Goal: Task Accomplishment & Management: Manage account settings

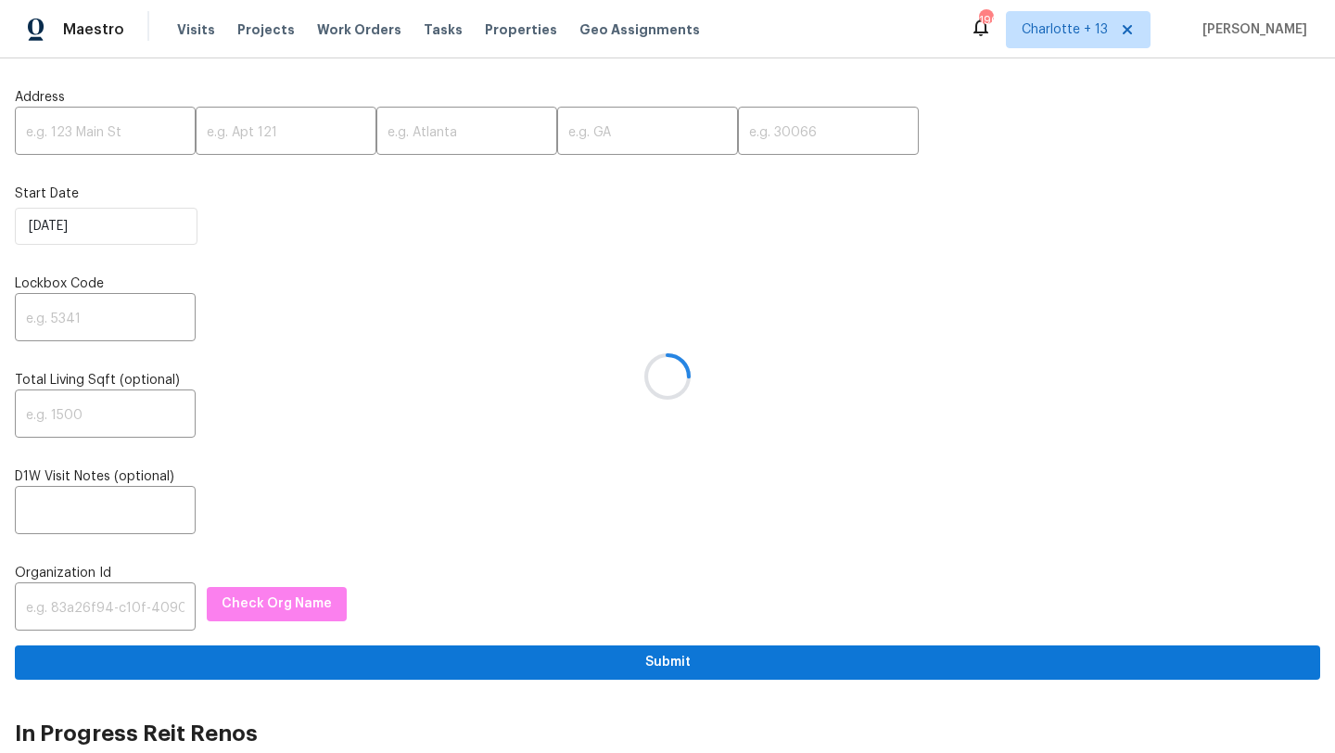
click at [74, 132] on div at bounding box center [667, 376] width 1335 height 753
click at [74, 129] on input "text" at bounding box center [105, 133] width 181 height 44
paste input "[STREET_ADDRESS]"
click at [149, 138] on input "[STREET_ADDRESS]" at bounding box center [105, 133] width 181 height 44
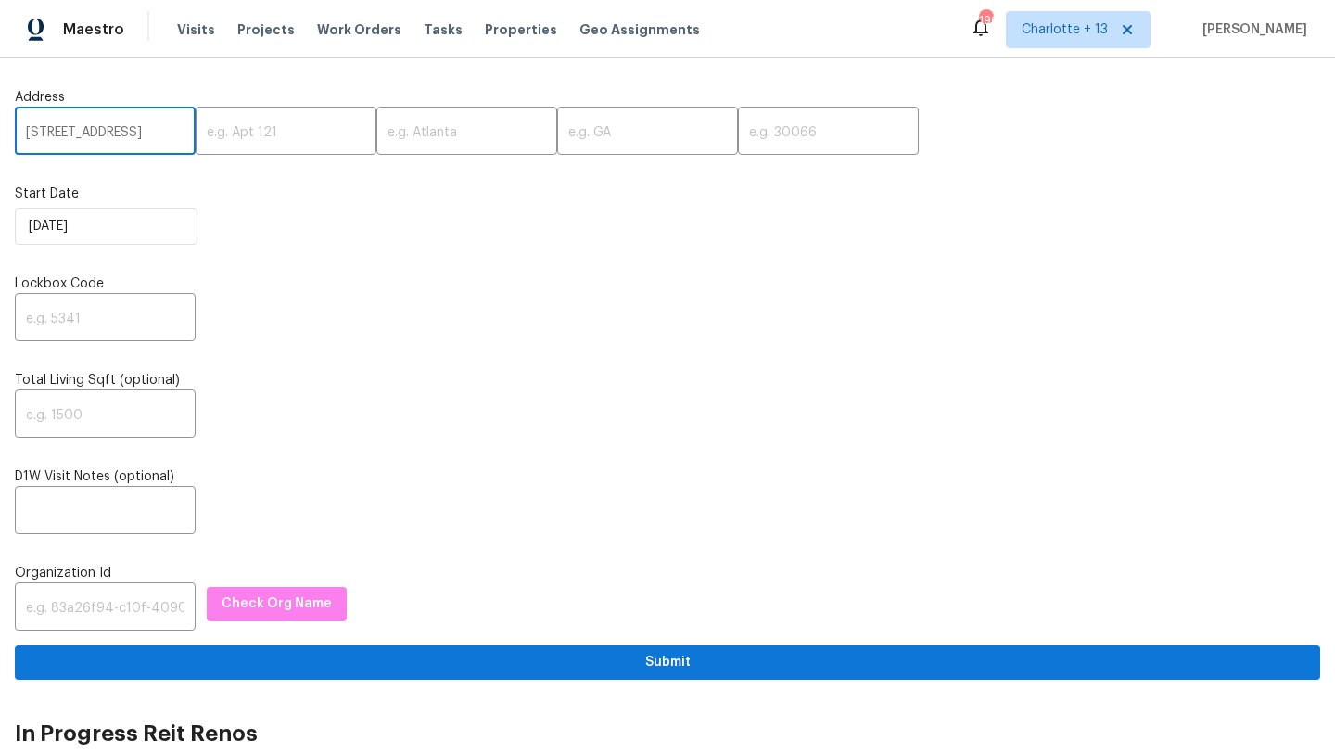
click at [149, 138] on input "2756 Del Ridge Dr, Douglasville, GA 30135" at bounding box center [105, 133] width 181 height 44
type input "2756 Del Ridge Dr, Douglasville, GA"
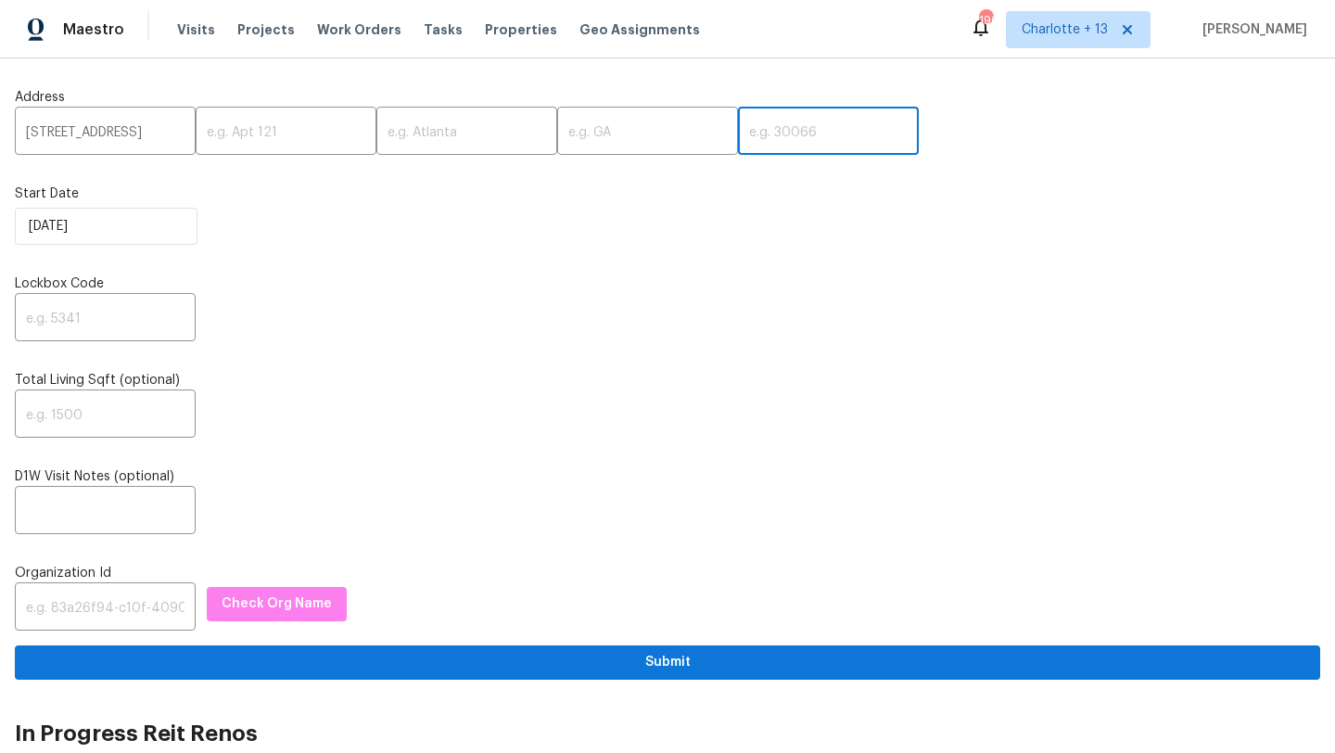
scroll to position [0, 0]
click at [738, 133] on input "text" at bounding box center [828, 133] width 181 height 44
paste input "30135"
type input "30135"
click at [160, 133] on input "2756 Del Ridge Dr, Douglasville, GA" at bounding box center [105, 133] width 181 height 44
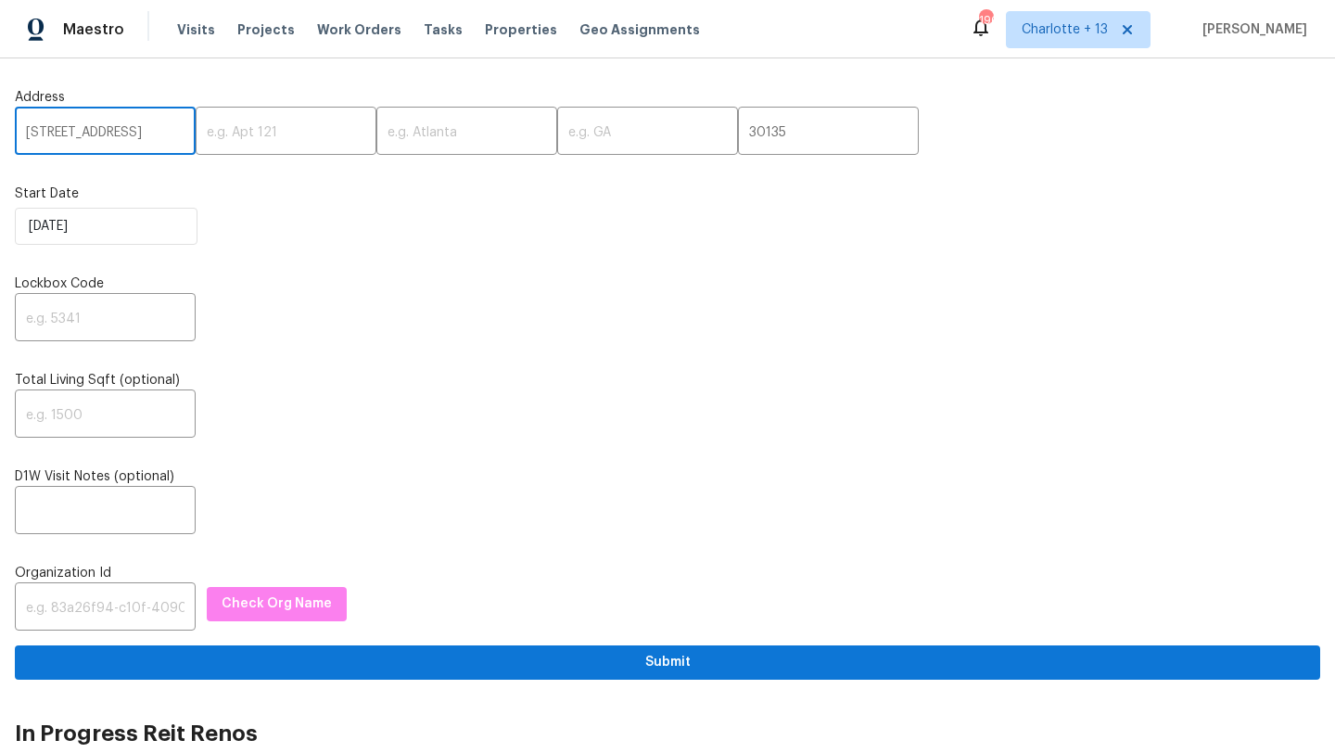
click at [160, 133] on input "2756 Del Ridge Dr, Douglasville, GA" at bounding box center [105, 133] width 181 height 44
type input "2756 Del Ridge Dr,, GA"
click at [399, 133] on input "text" at bounding box center [466, 133] width 181 height 44
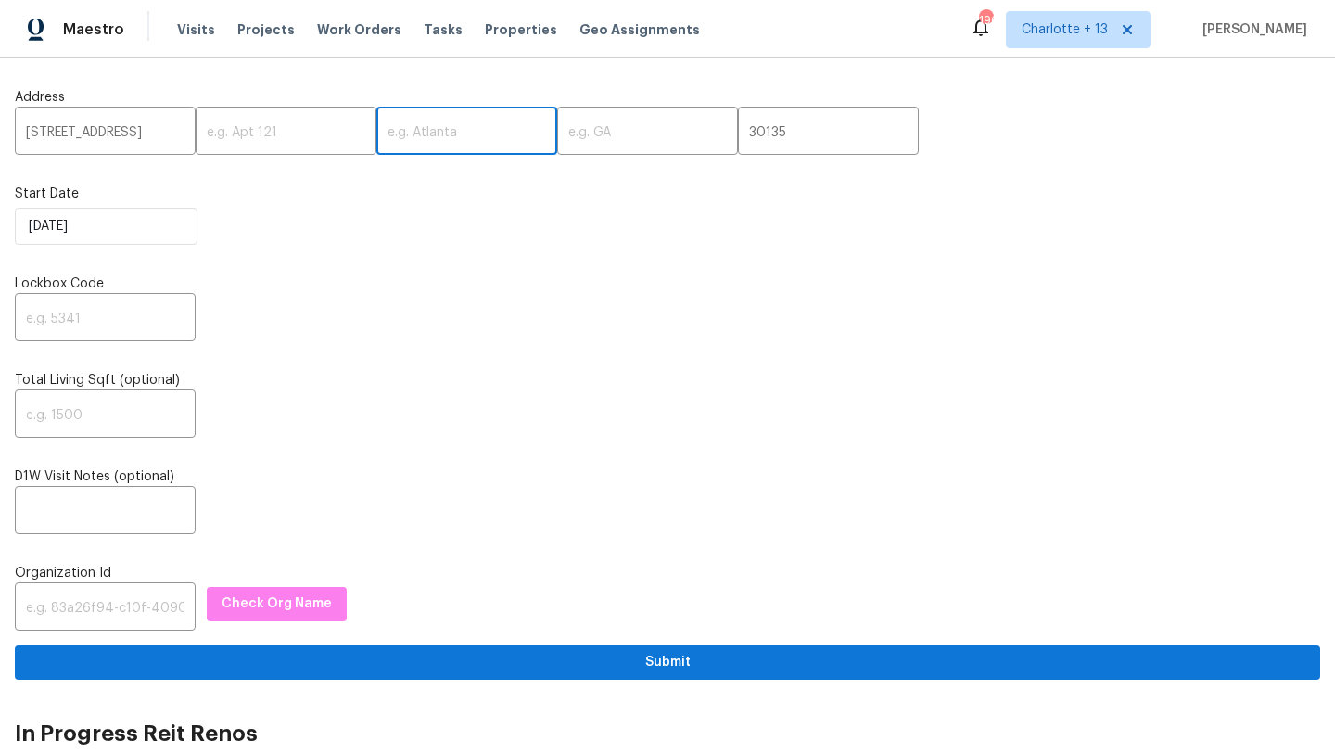
paste input "Douglasville"
type input "Douglasville"
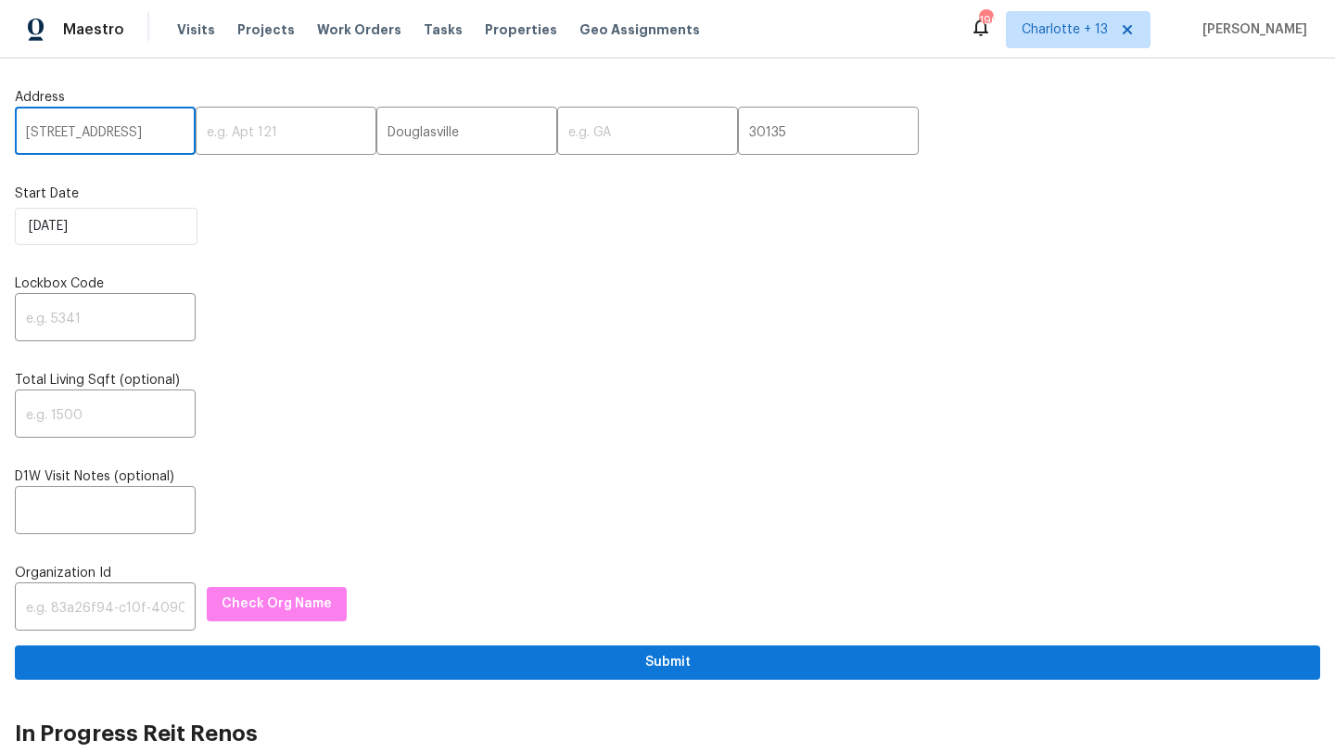
click at [156, 129] on input "2756 Del Ridge Dr,, GA" at bounding box center [105, 133] width 181 height 44
type input "2756 Del Ridge Dr,,"
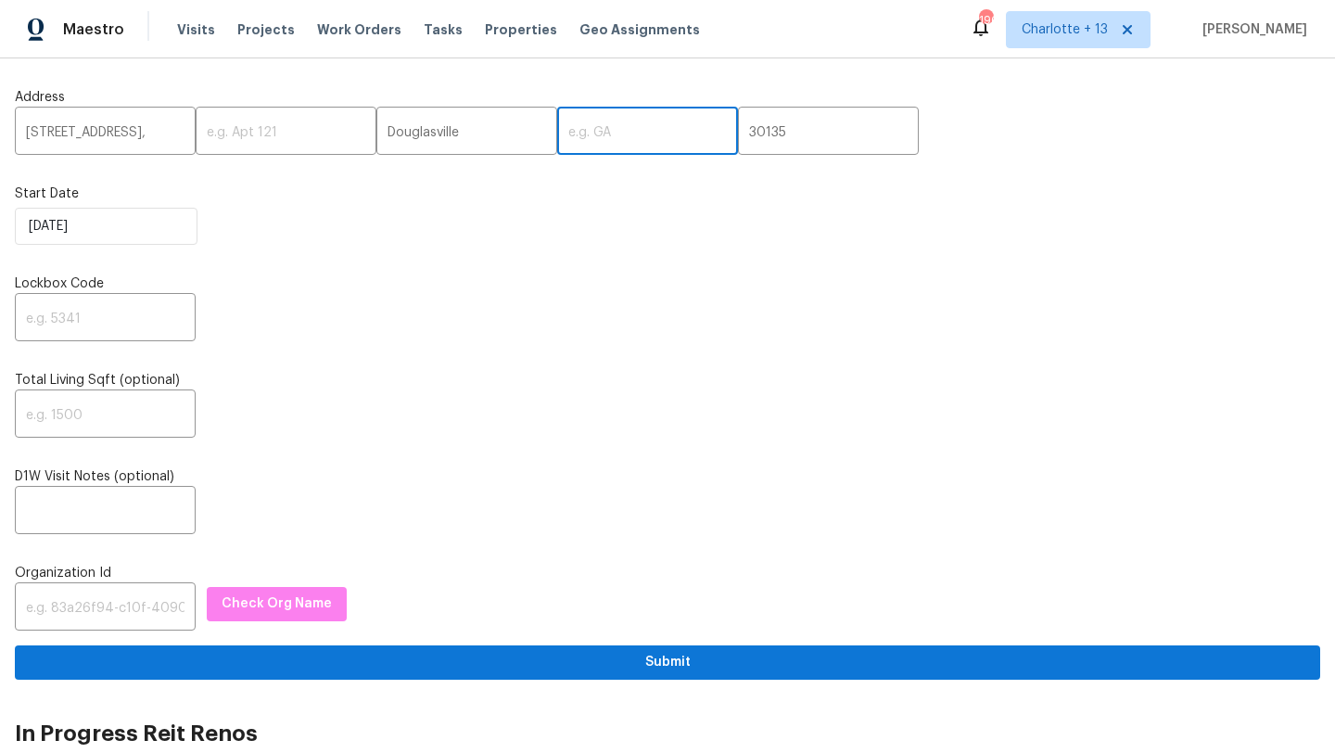
click at [579, 124] on input "text" at bounding box center [647, 133] width 181 height 44
paste input "GA"
type input "GA"
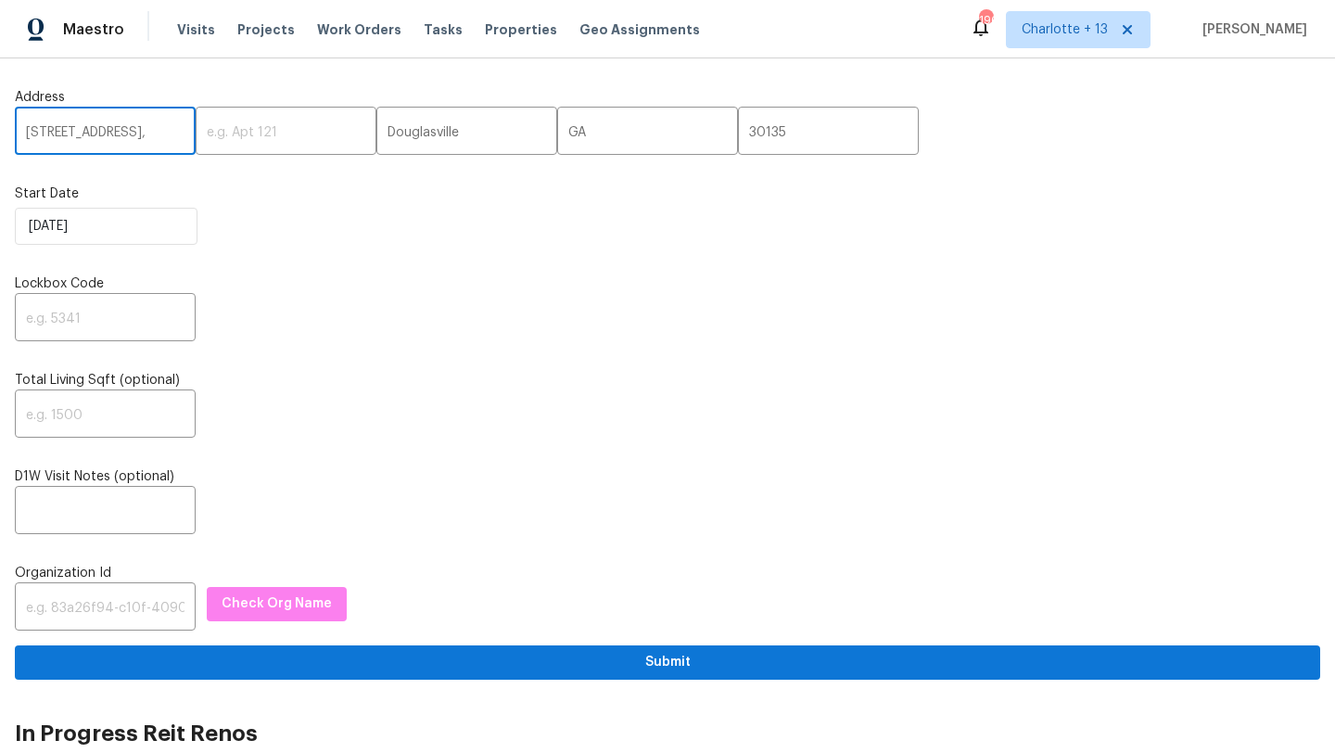
click at [166, 131] on input "2756 Del Ridge Dr,," at bounding box center [105, 133] width 181 height 44
type input "2756 Del Ridge Dr"
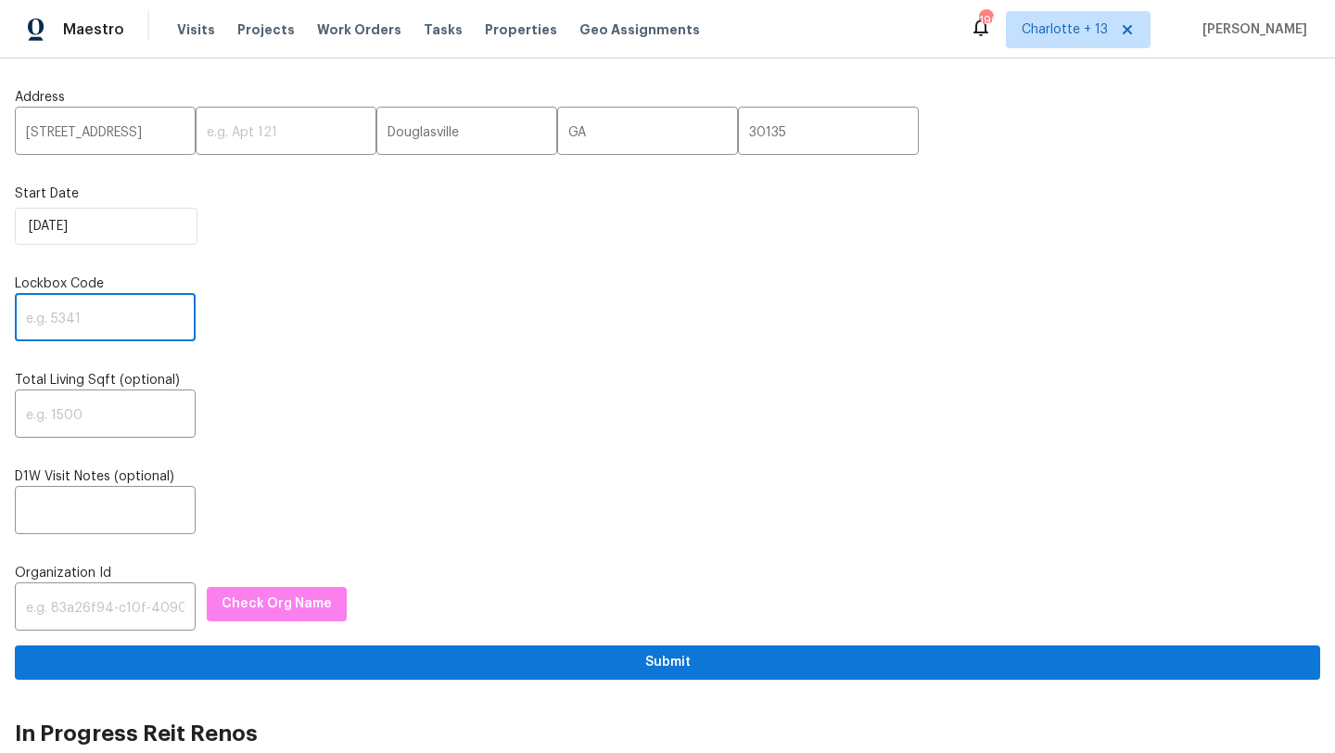
click at [52, 323] on input "text" at bounding box center [105, 319] width 181 height 44
type input "0000"
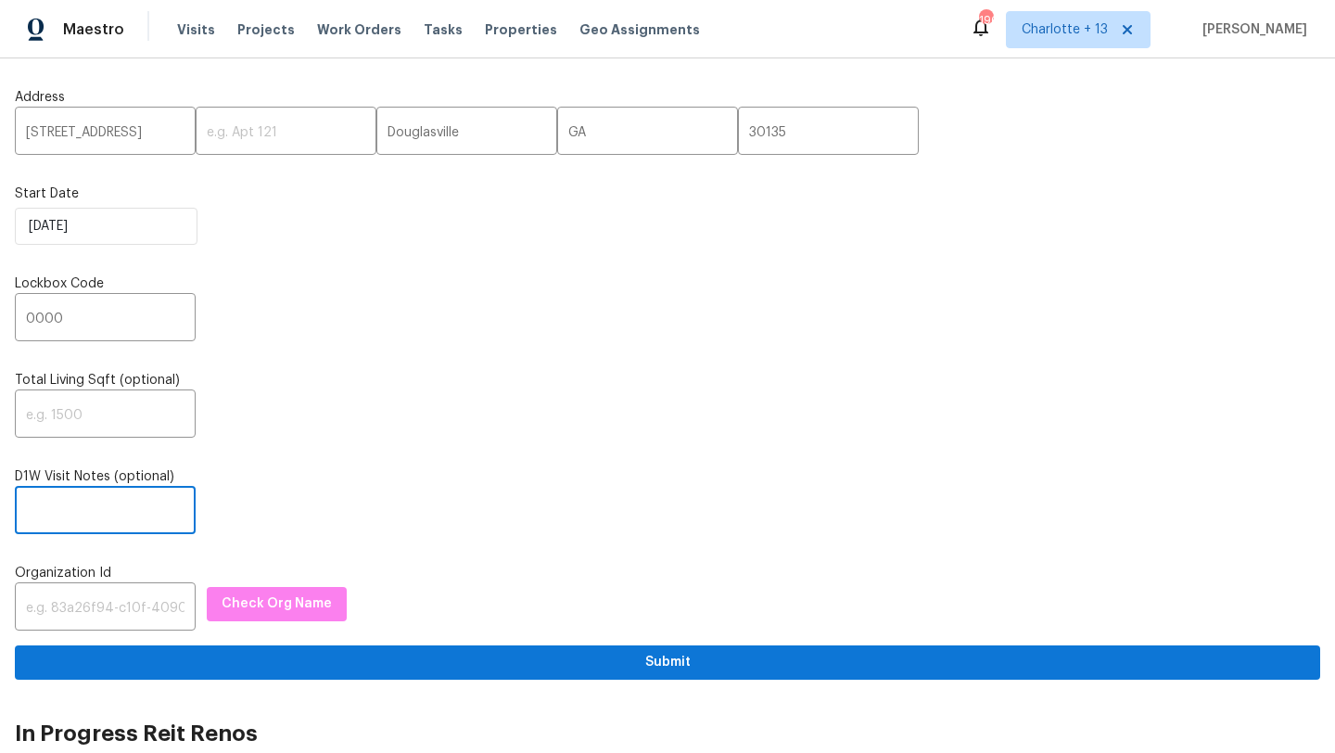
click at [57, 514] on input "text" at bounding box center [105, 512] width 181 height 44
click at [50, 607] on input "text" at bounding box center [105, 609] width 181 height 44
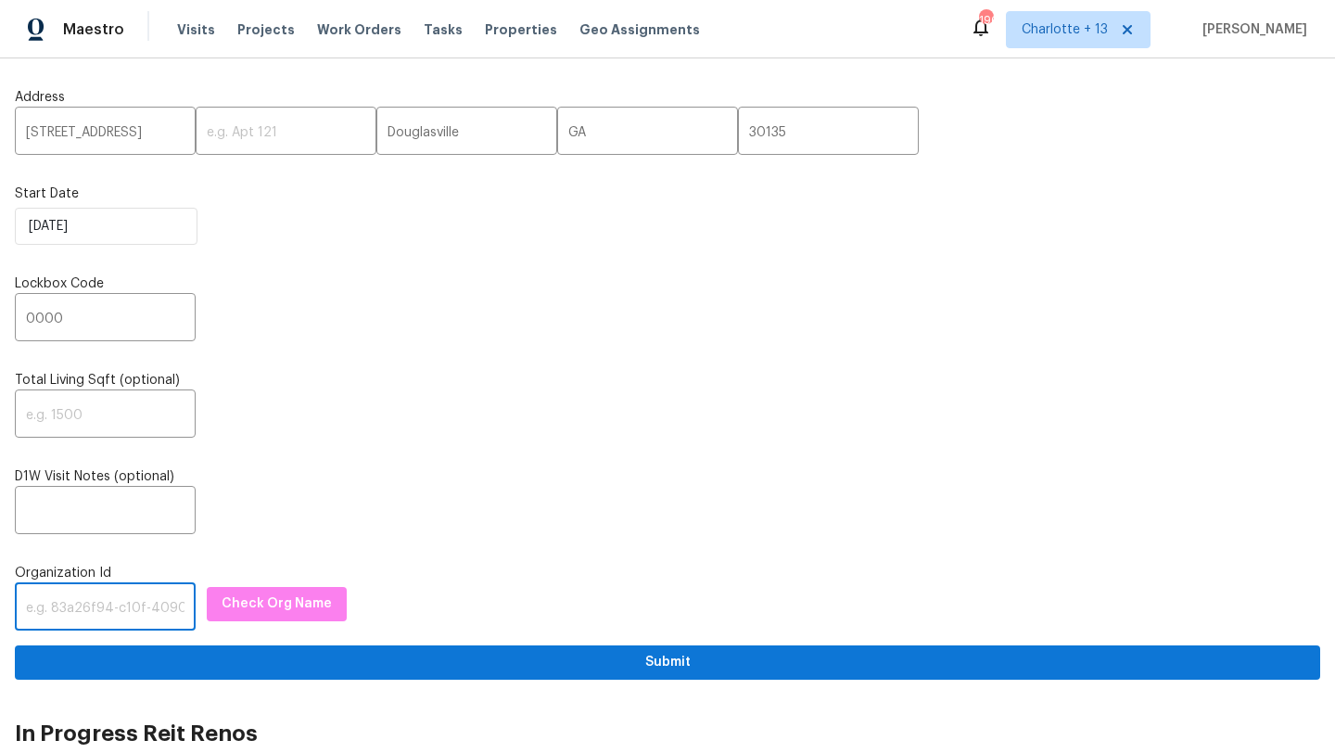
paste input "845f7ff3-78ac-4044-be1e-2a70ff45d03f"
type input "845f7ff3-78ac-4044-be1e-2a70ff45d03f"
click at [232, 595] on span "Check Org Name" at bounding box center [276, 603] width 110 height 23
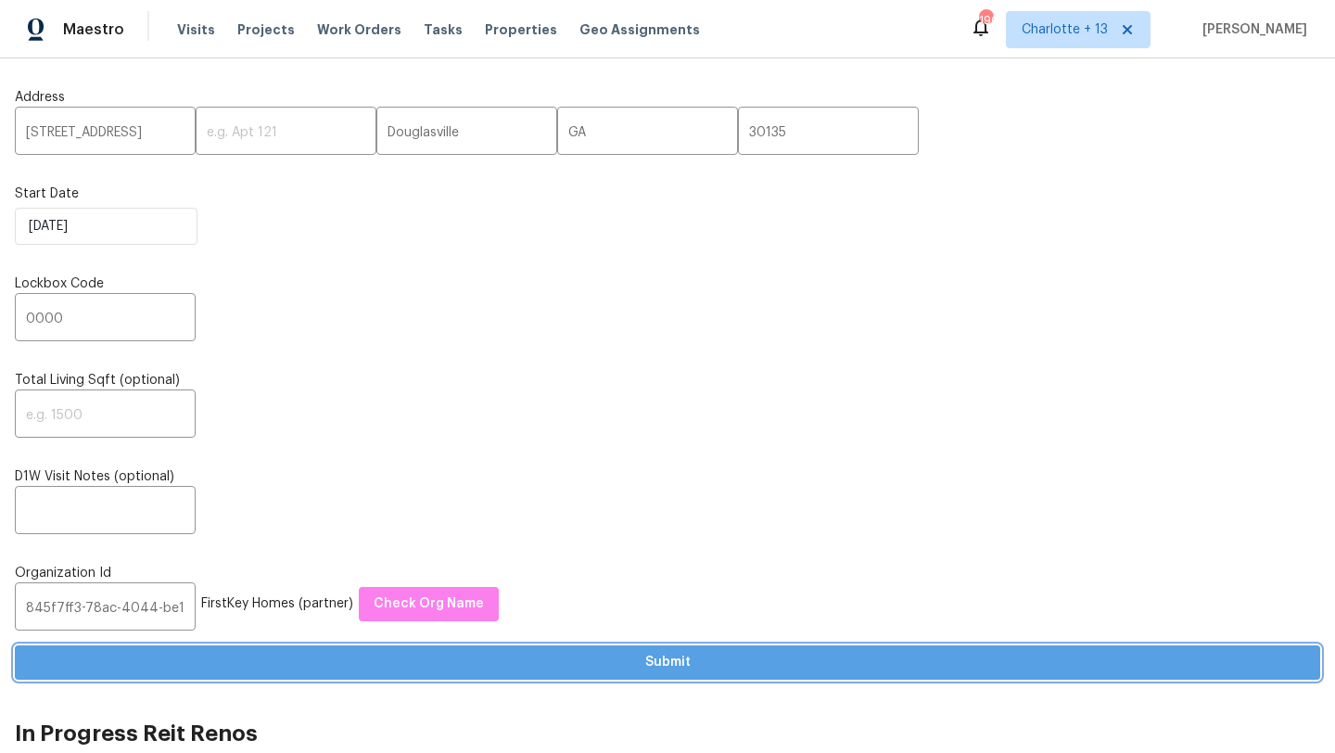
click at [616, 671] on span "Submit" at bounding box center [667, 662] width 1275 height 23
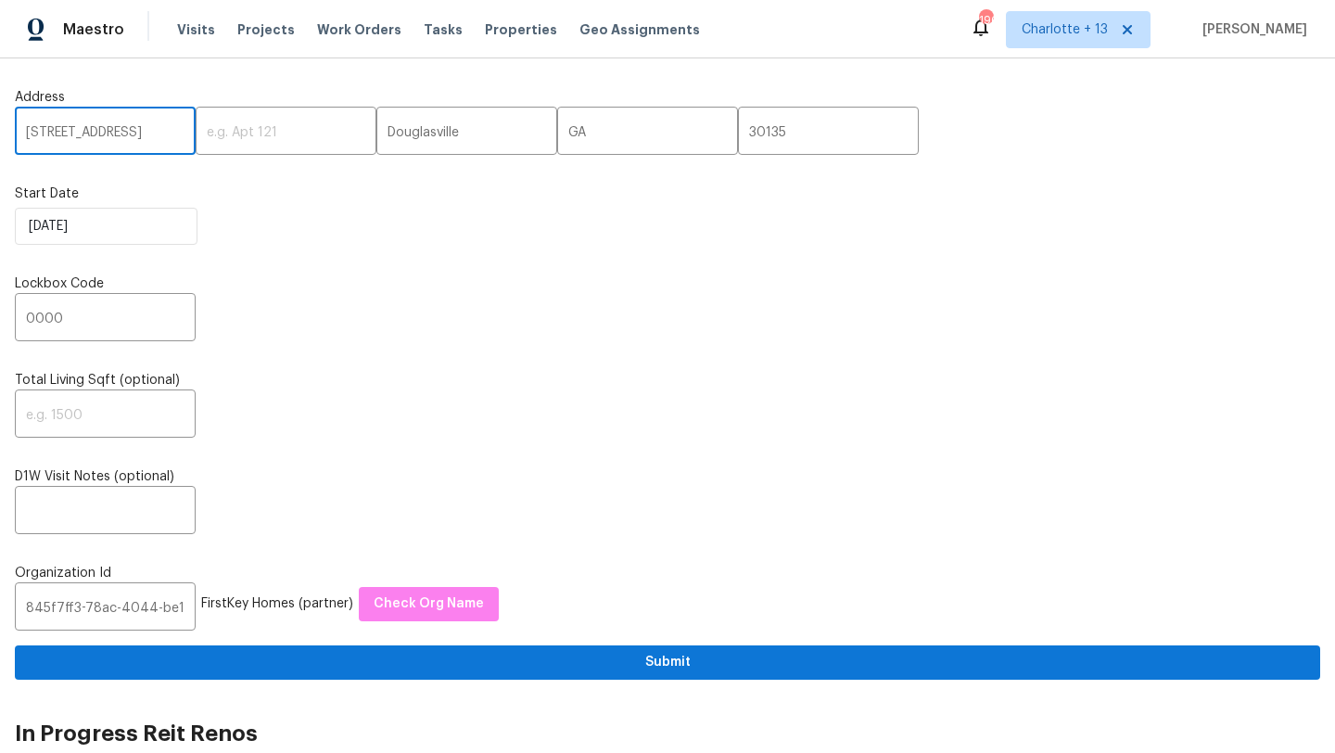
drag, startPoint x: 30, startPoint y: 137, endPoint x: 132, endPoint y: 132, distance: 102.1
click at [132, 132] on input "2756 Del Ridge Dr" at bounding box center [105, 133] width 181 height 44
click at [181, 197] on label "Start Date" at bounding box center [667, 193] width 1305 height 19
drag, startPoint x: 22, startPoint y: 130, endPoint x: 135, endPoint y: 124, distance: 113.2
click at [135, 124] on input "2756 Del Ridge Dr" at bounding box center [105, 133] width 181 height 44
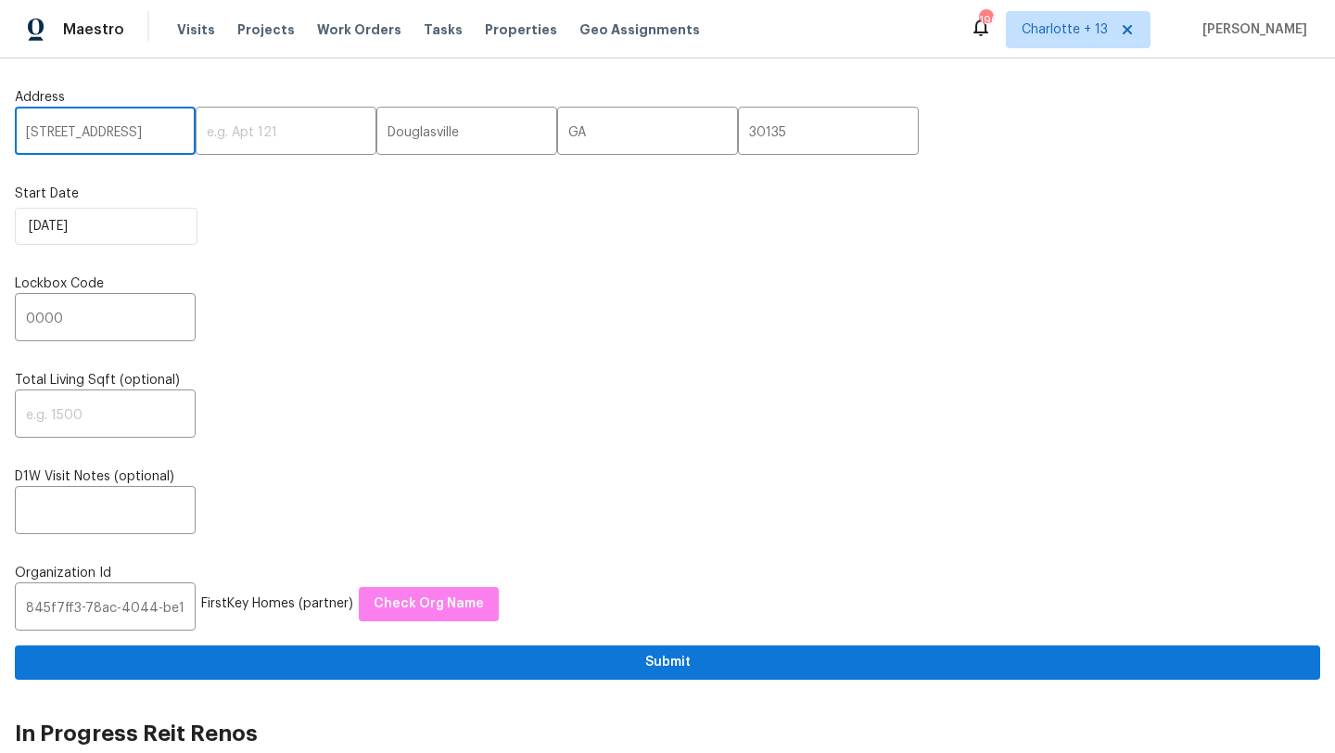
drag, startPoint x: 135, startPoint y: 124, endPoint x: 79, endPoint y: 123, distance: 56.5
click at [79, 123] on input "2756 Del Ridge Dr" at bounding box center [105, 133] width 181 height 44
drag, startPoint x: 145, startPoint y: 133, endPoint x: 19, endPoint y: 136, distance: 126.1
click at [19, 136] on input "2756 Del Ridge Dr" at bounding box center [105, 133] width 181 height 44
click at [1090, 35] on span "Charlotte + 13" at bounding box center [1064, 29] width 86 height 19
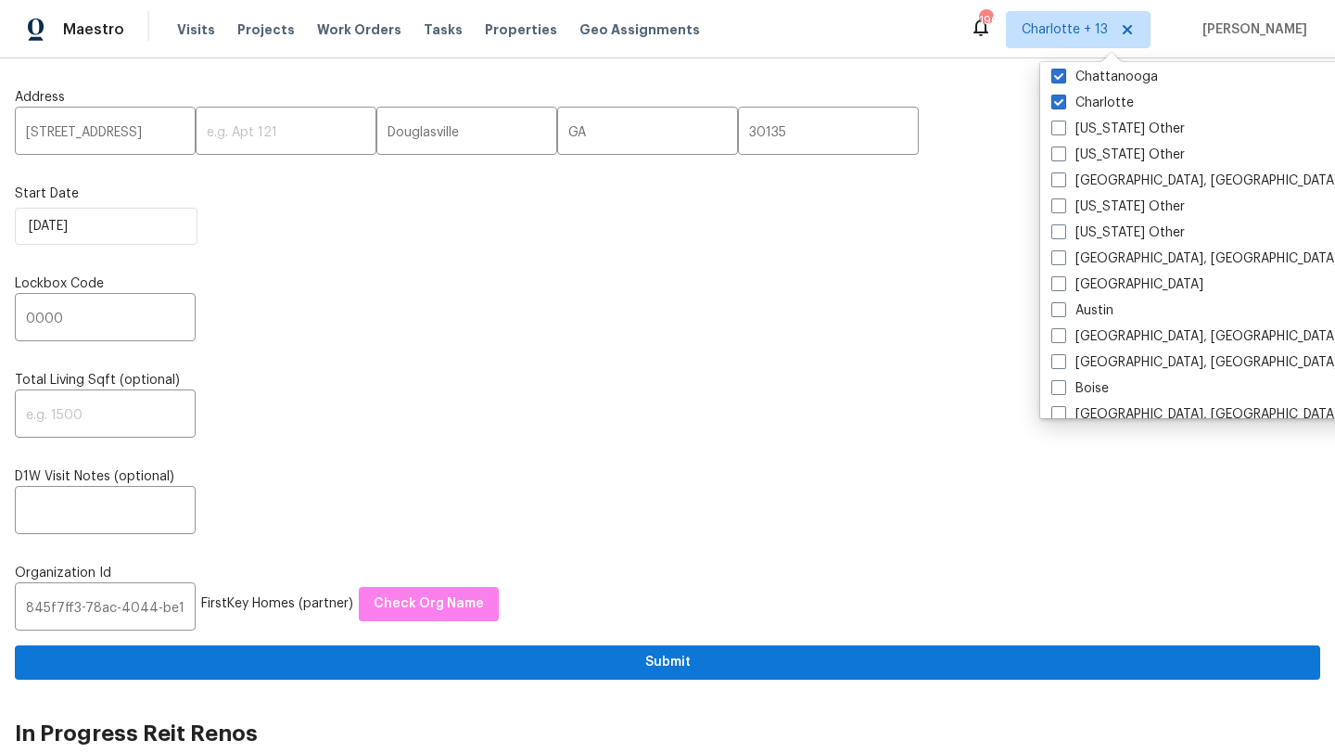
scroll to position [325, 0]
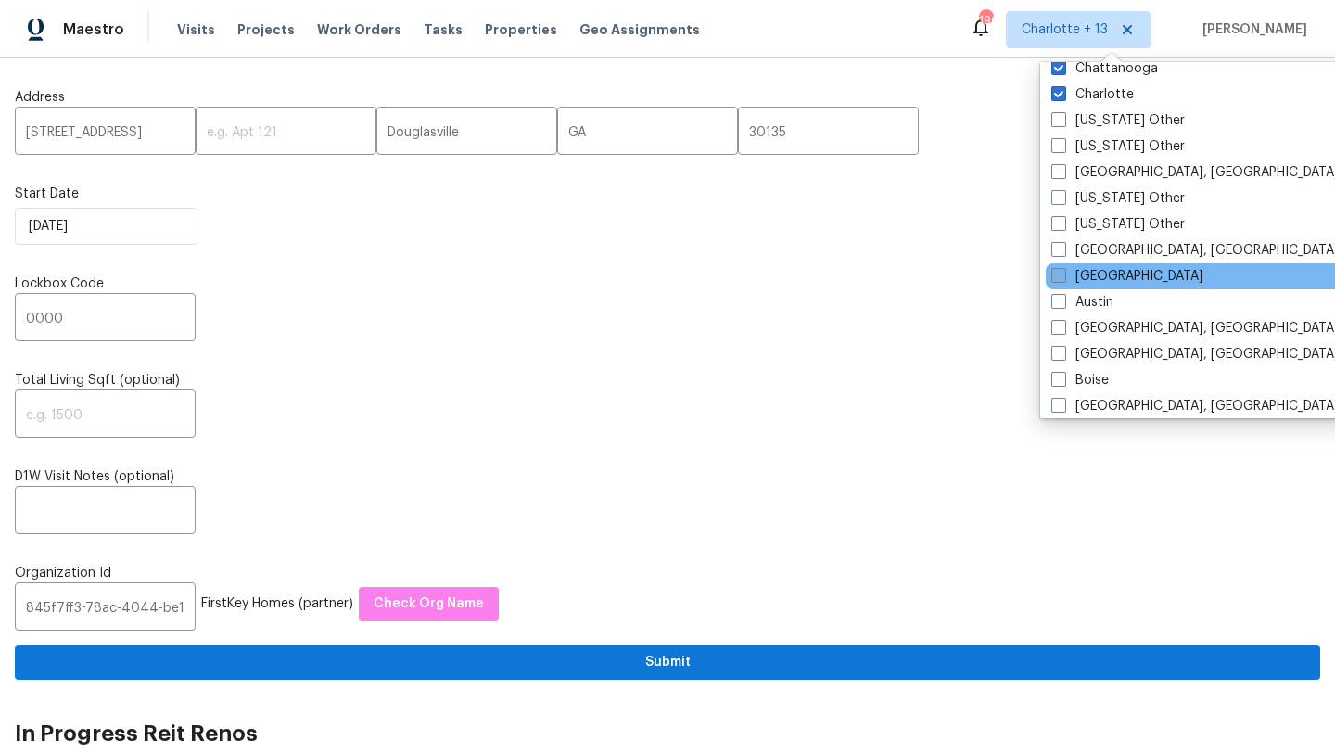
click at [1094, 279] on label "Atlanta" at bounding box center [1127, 276] width 152 height 19
click at [1063, 279] on input "Atlanta" at bounding box center [1057, 273] width 12 height 12
checkbox input "true"
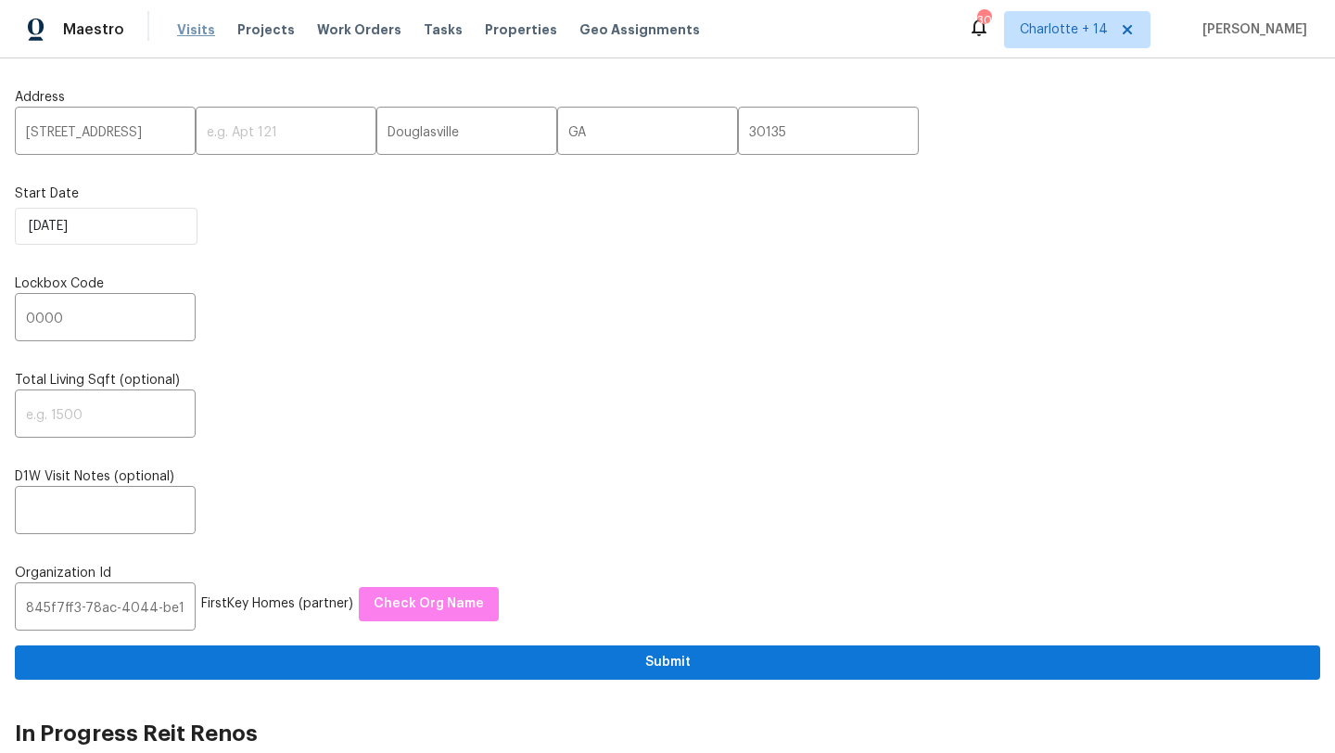
click at [198, 32] on span "Visits" at bounding box center [196, 29] width 38 height 19
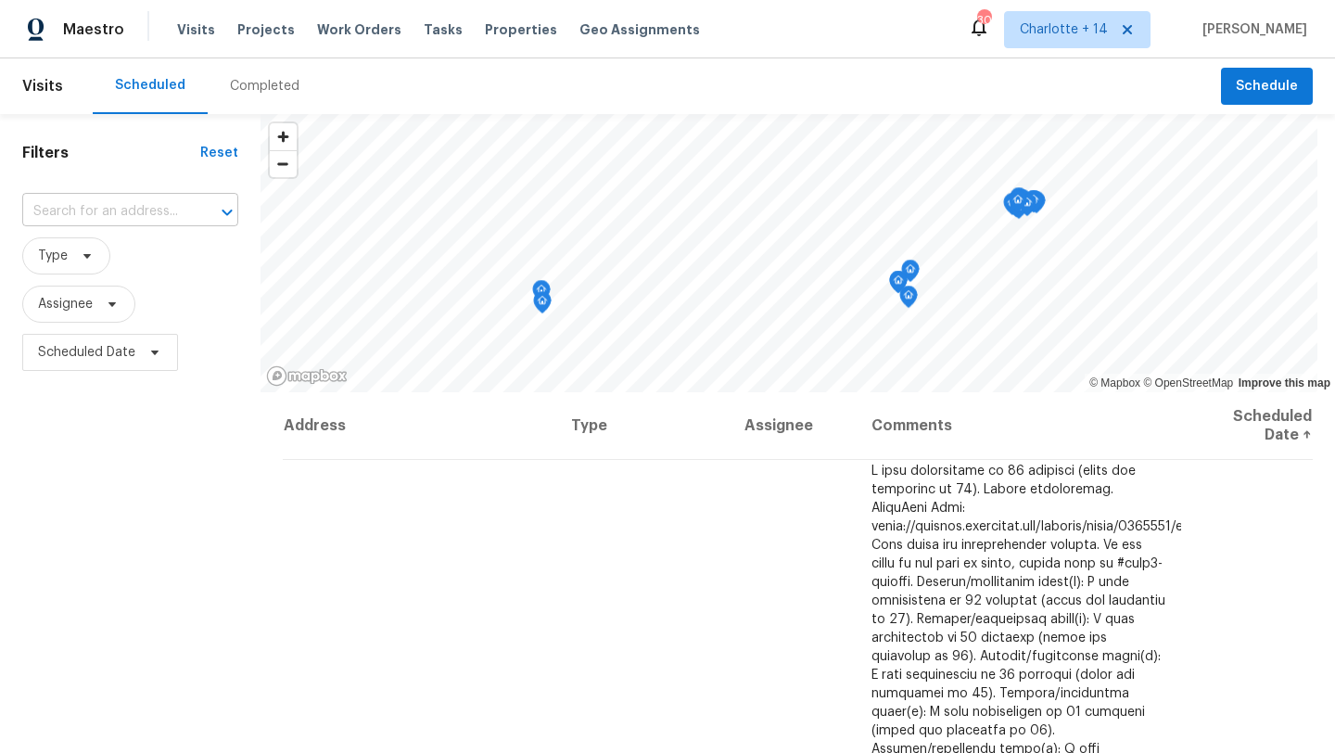
click at [152, 208] on input "text" at bounding box center [104, 211] width 164 height 29
paste input "2756 Del Ridge Dr"
type input "2756 Del Ridge Dr"
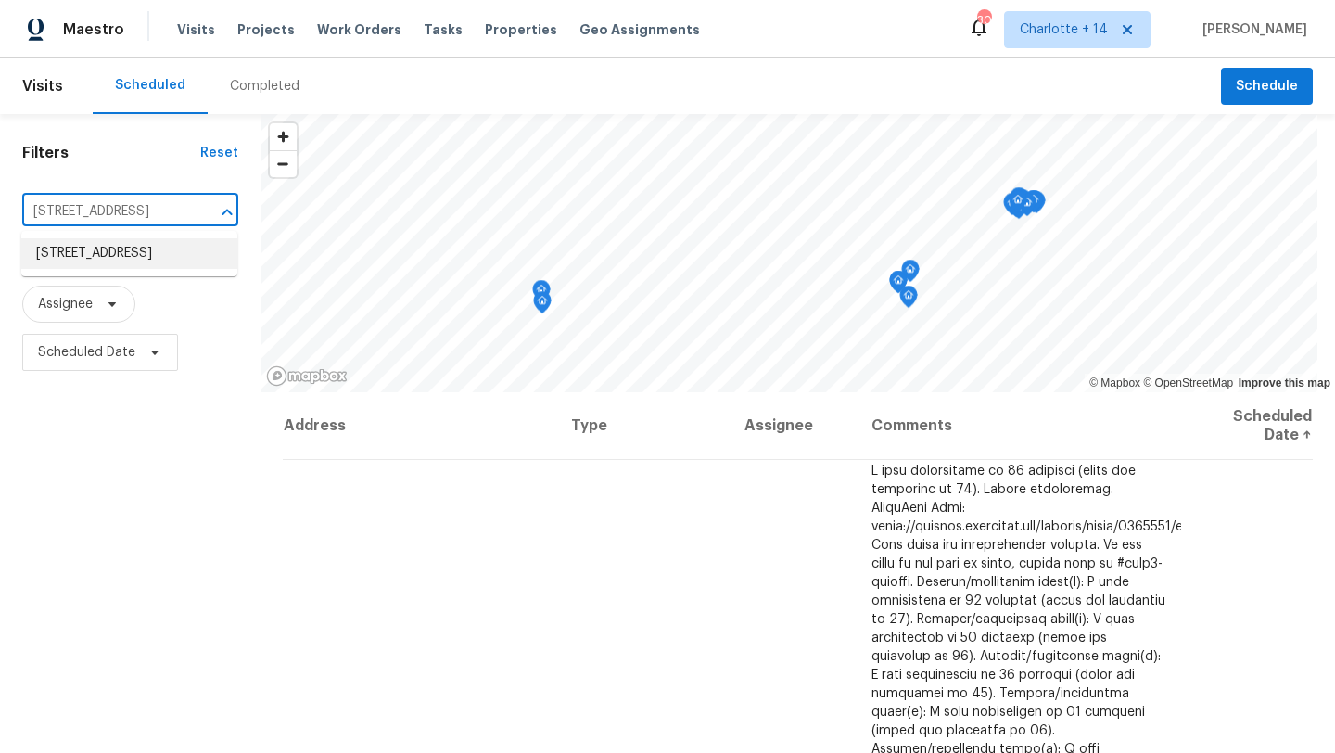
click at [142, 269] on li "2756 Del Ridge Dr, Douglasville, GA 30135" at bounding box center [129, 253] width 216 height 31
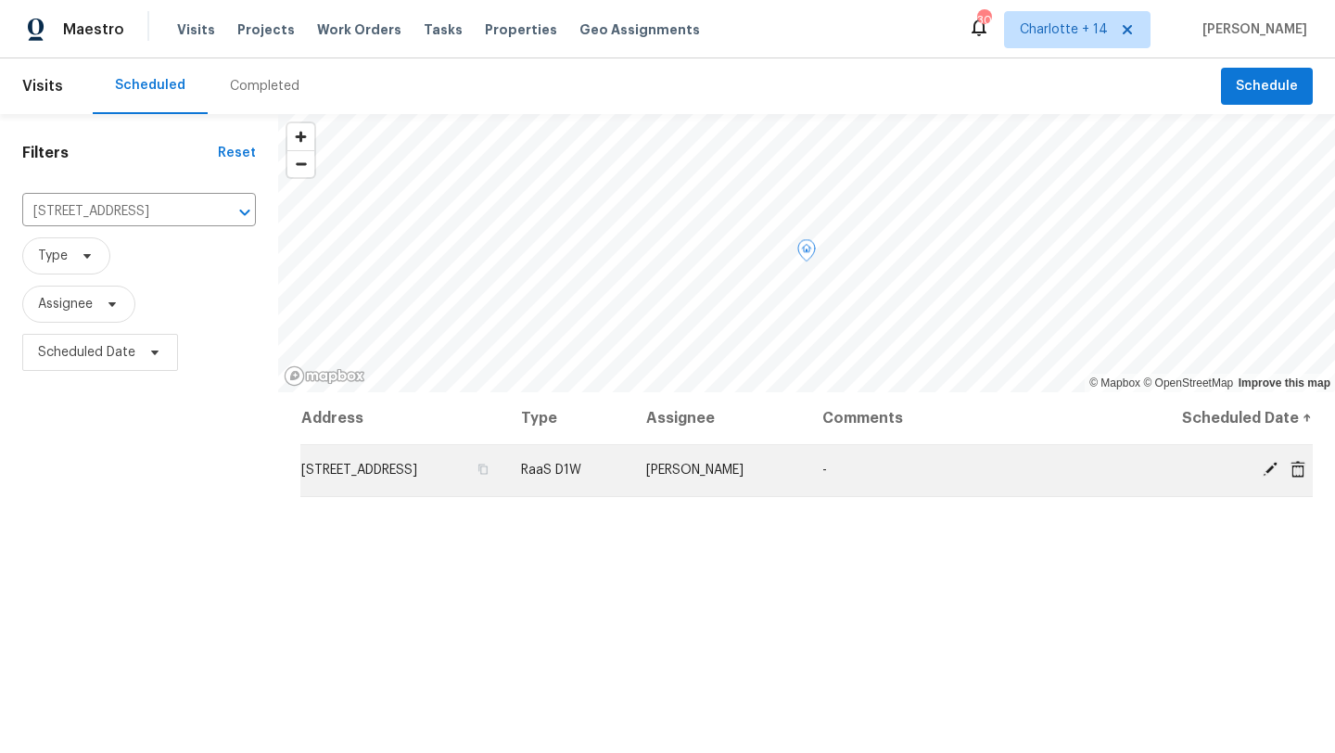
click at [1288, 469] on span at bounding box center [1298, 469] width 28 height 17
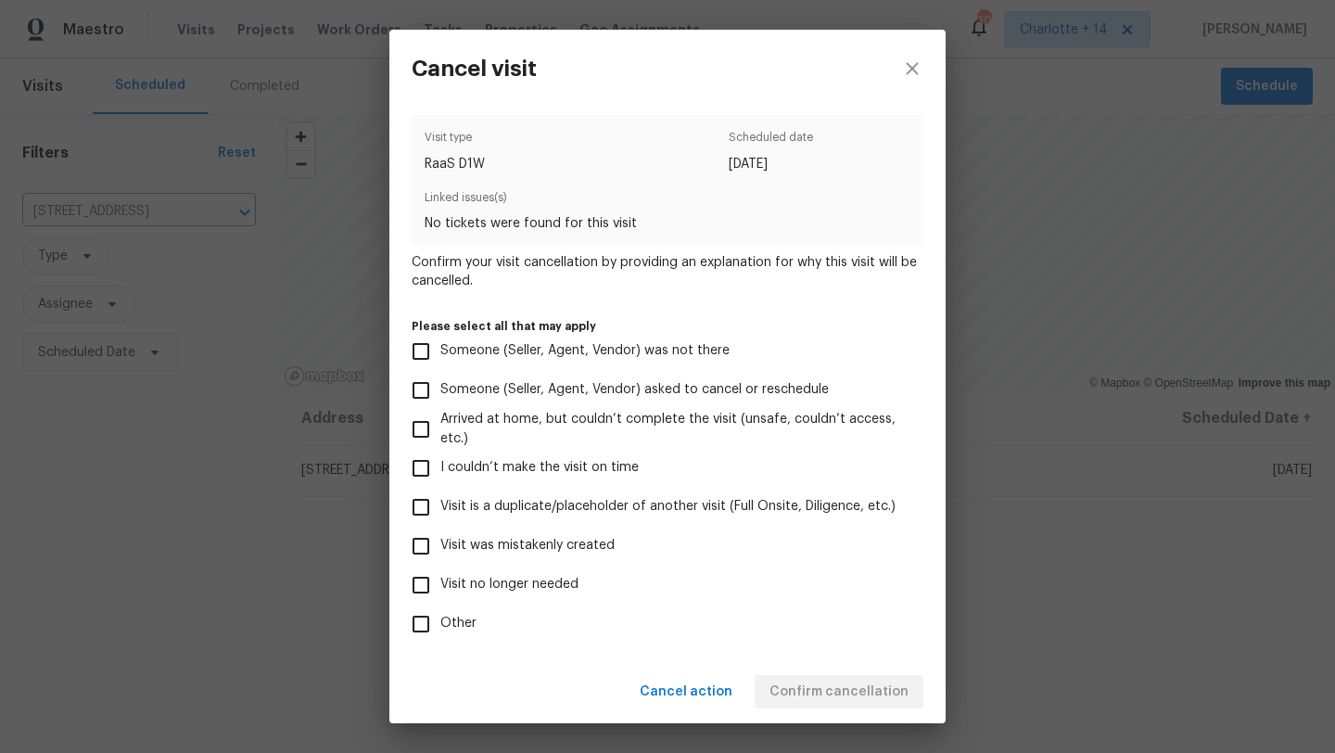
click at [556, 555] on label "Visit was mistakenly created" at bounding box center [654, 545] width 507 height 39
click at [440, 555] on input "Visit was mistakenly created" at bounding box center [420, 545] width 39 height 39
checkbox input "true"
click at [841, 698] on span "Confirm cancellation" at bounding box center [838, 691] width 139 height 23
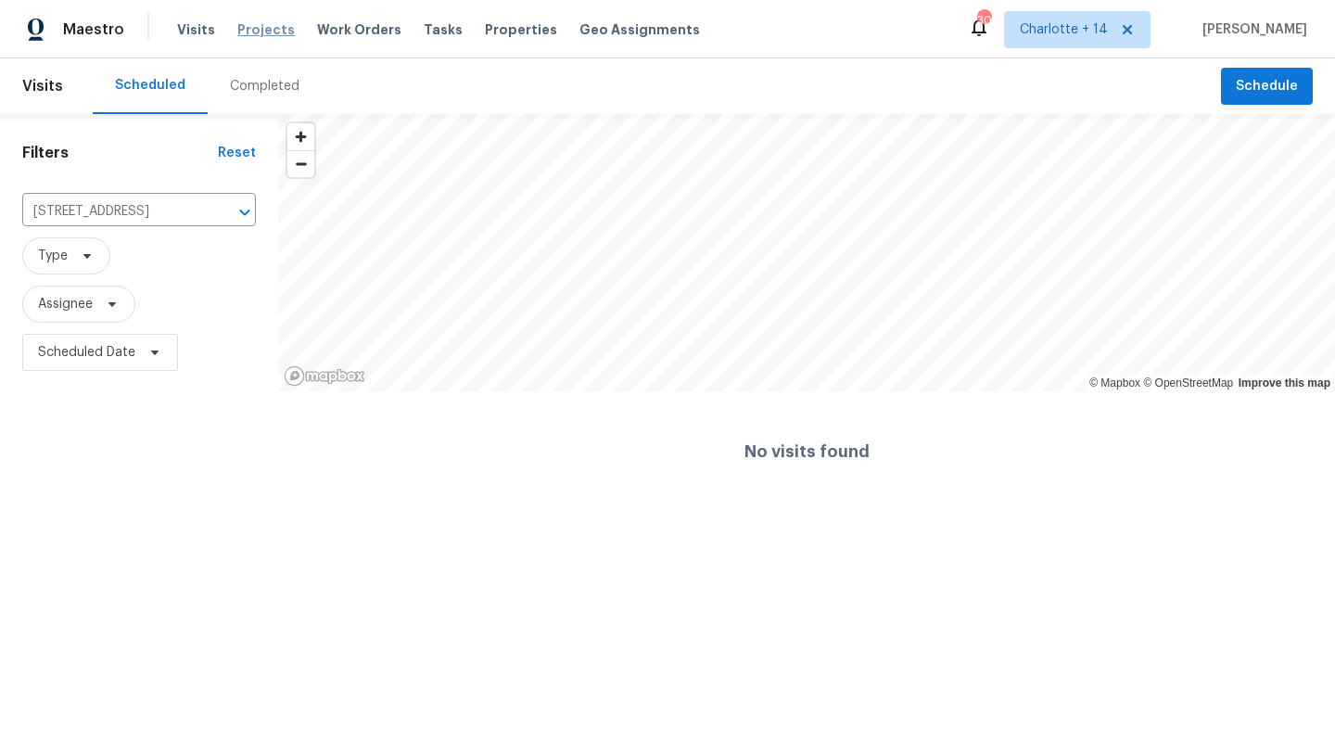
click at [265, 30] on span "Projects" at bounding box center [265, 29] width 57 height 19
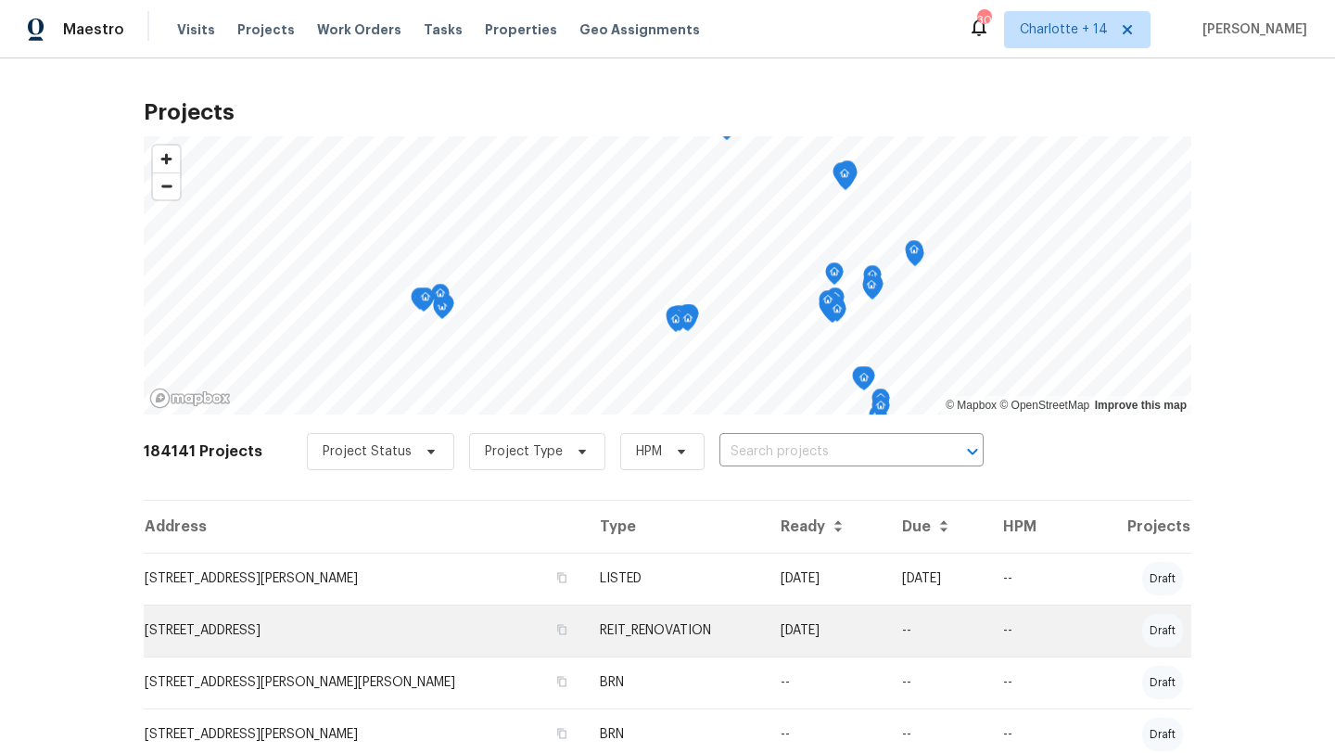
click at [445, 633] on td "2756 Del Ridge Dr, Douglasville, GA 30135" at bounding box center [364, 630] width 441 height 52
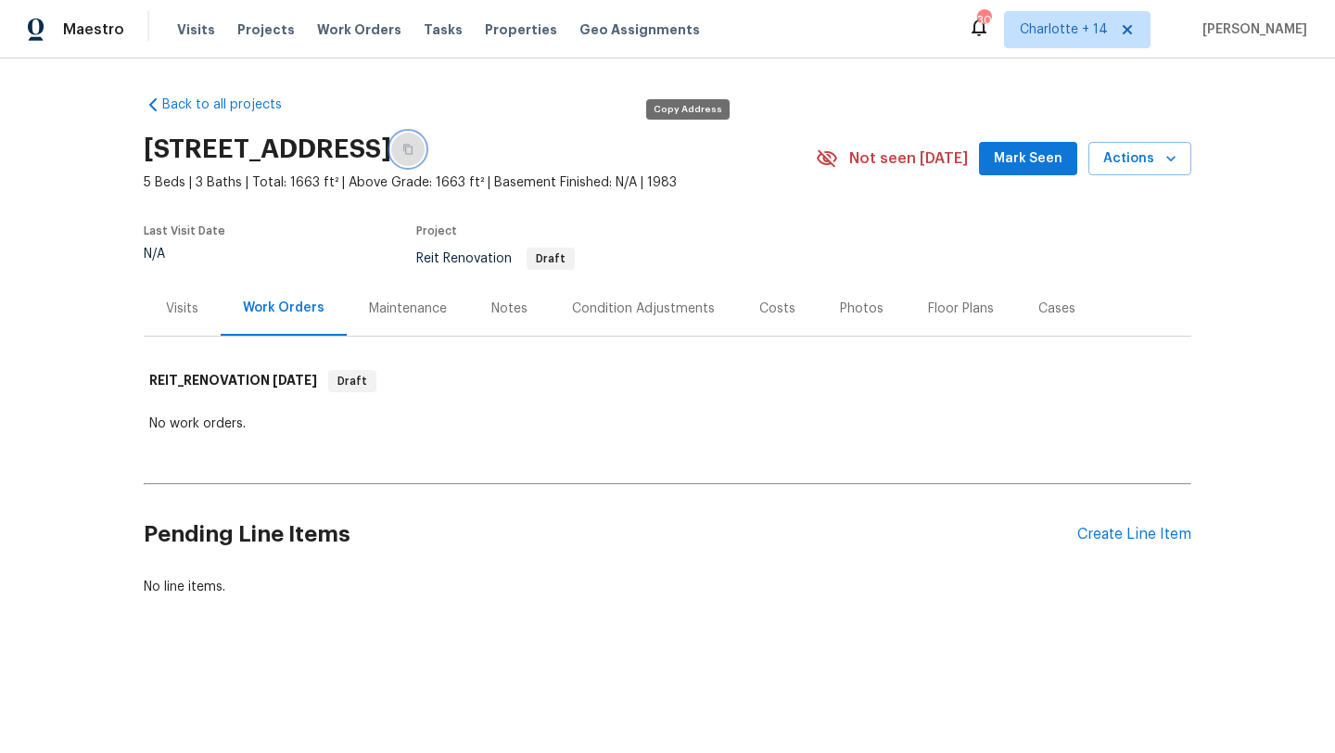
click at [413, 151] on icon "button" at bounding box center [407, 149] width 11 height 11
